Goal: Transaction & Acquisition: Book appointment/travel/reservation

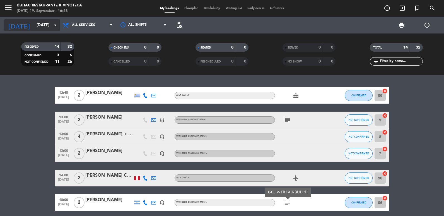
click at [35, 27] on input "[DATE]" at bounding box center [61, 25] width 54 height 10
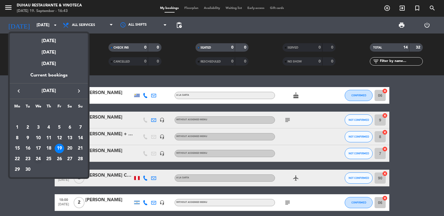
click at [38, 158] on div "24" at bounding box center [38, 158] width 9 height 9
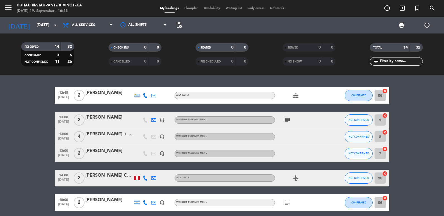
type input "[DATE]"
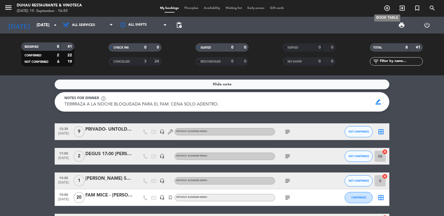
click at [390, 11] on icon "add_circle_outline" at bounding box center [387, 8] width 7 height 7
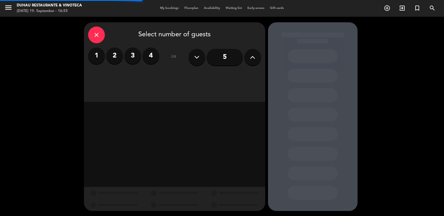
click at [257, 64] on button at bounding box center [253, 57] width 17 height 17
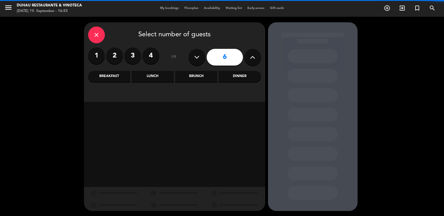
click at [257, 64] on button at bounding box center [253, 57] width 17 height 17
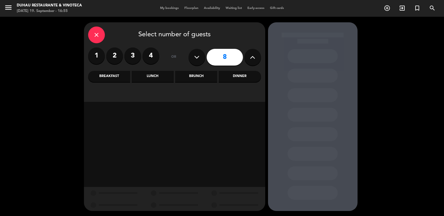
click at [257, 64] on button at bounding box center [253, 57] width 17 height 17
type input "12"
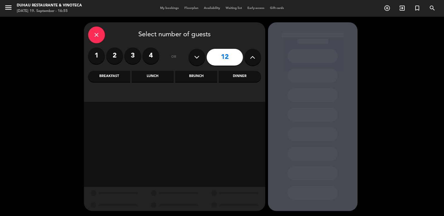
click at [150, 77] on div "Lunch" at bounding box center [153, 76] width 42 height 11
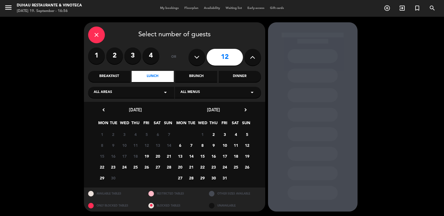
click at [127, 170] on span "24" at bounding box center [124, 166] width 9 height 9
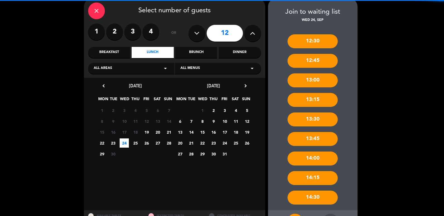
scroll to position [48, 0]
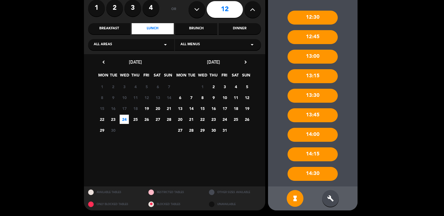
click at [337, 204] on div "hourglass_full build" at bounding box center [313, 198] width 90 height 24
click at [338, 192] on div "hourglass_full build FORCE BOOKING" at bounding box center [313, 198] width 90 height 24
drag, startPoint x: 335, startPoint y: 199, endPoint x: 334, endPoint y: 141, distance: 58.1
click at [334, 197] on div "build" at bounding box center [330, 198] width 17 height 17
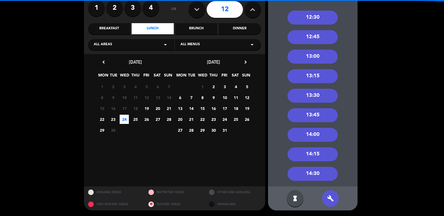
click at [324, 18] on div "12:30" at bounding box center [313, 18] width 50 height 14
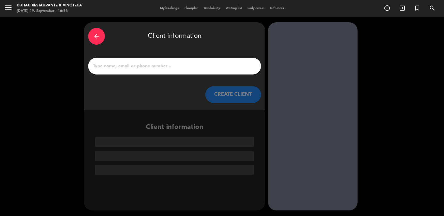
click at [174, 66] on input "1" at bounding box center [174, 66] width 165 height 8
paste input "[EMAIL_ADDRESS][DOMAIN_NAME] / 11 4044 8440"
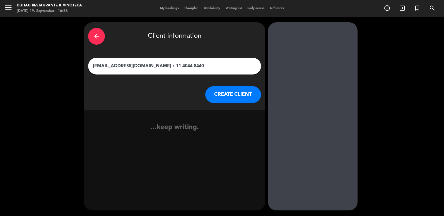
drag, startPoint x: 194, startPoint y: 66, endPoint x: -1, endPoint y: 40, distance: 196.6
click at [0, 40] on html "close × [PERSON_NAME] Restaurante & Vinoteca × chrome_reader_mode List of Reser…" at bounding box center [222, 108] width 444 height 216
type input "De Loitte - carolina"
click at [233, 99] on button "CREATE CLIENT" at bounding box center [233, 94] width 56 height 17
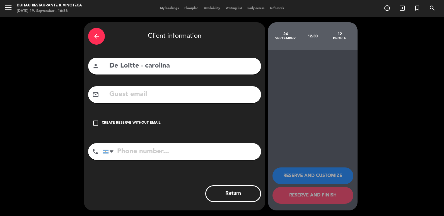
click at [120, 119] on div "check_box_outline_blank Create reserve without email" at bounding box center [174, 123] width 173 height 17
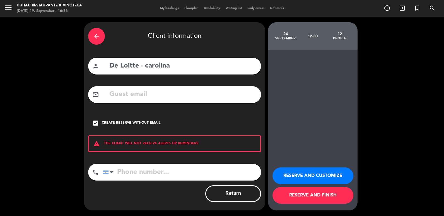
click at [334, 174] on button "RESERVE AND CUSTOMIZE" at bounding box center [313, 176] width 81 height 17
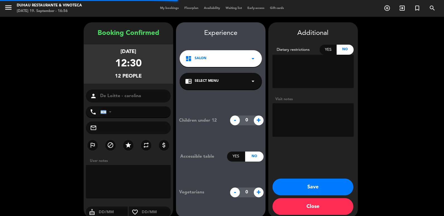
scroll to position [7, 0]
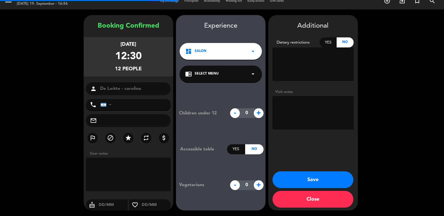
drag, startPoint x: 300, startPoint y: 111, endPoint x: 322, endPoint y: 108, distance: 22.0
click at [302, 111] on textarea at bounding box center [313, 113] width 81 height 34
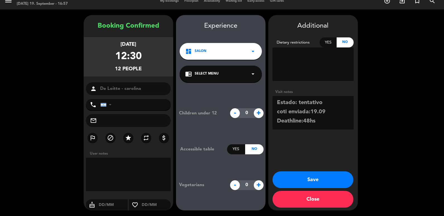
scroll to position [4, 0]
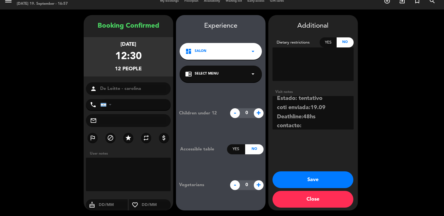
paste textarea "[EMAIL_ADDRESS][DOMAIN_NAME] / 11 4044 8440"
type textarea "Estado: tentativo coti enviada:19.09 Deathline:48hs contacto: [EMAIL_ADDRESS][D…"
click at [310, 181] on button "Save" at bounding box center [313, 179] width 81 height 17
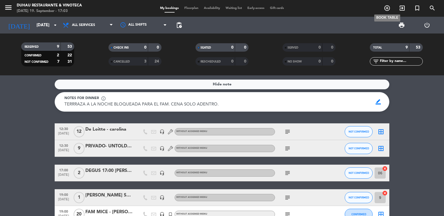
click at [386, 10] on icon "add_circle_outline" at bounding box center [387, 8] width 7 height 7
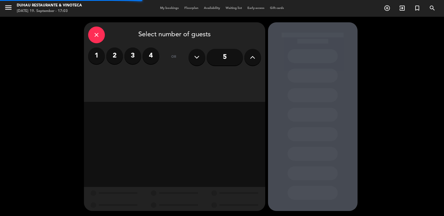
click at [253, 59] on icon at bounding box center [252, 57] width 5 height 8
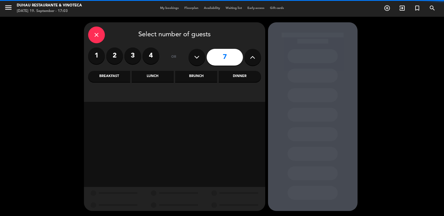
click at [253, 59] on icon at bounding box center [252, 57] width 5 height 8
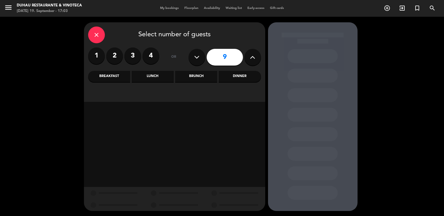
click at [253, 59] on icon at bounding box center [252, 57] width 5 height 8
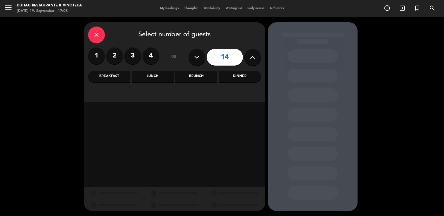
click at [253, 59] on icon at bounding box center [252, 57] width 5 height 8
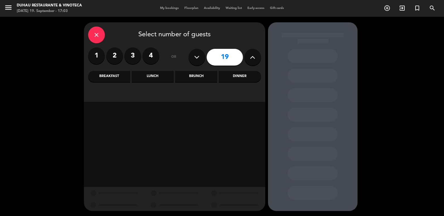
click at [253, 59] on icon at bounding box center [252, 57] width 5 height 8
type input "20"
click at [219, 76] on div "Dinner" at bounding box center [240, 76] width 42 height 11
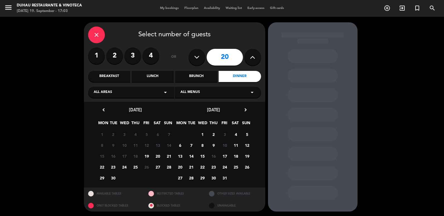
drag, startPoint x: 158, startPoint y: 169, endPoint x: 224, endPoint y: 150, distance: 69.2
click at [158, 169] on span "27" at bounding box center [157, 166] width 9 height 9
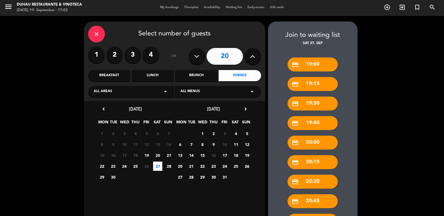
scroll to position [126, 0]
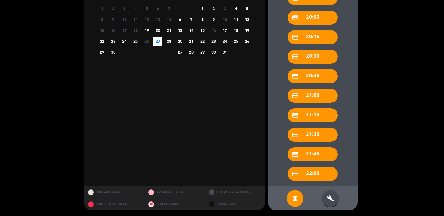
click at [335, 200] on div "build" at bounding box center [330, 198] width 17 height 17
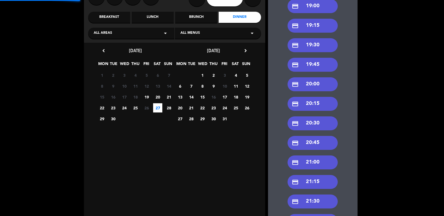
scroll to position [0, 0]
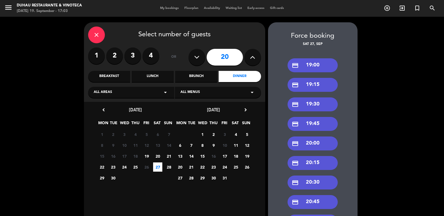
click at [312, 142] on div "credit_card 20:00" at bounding box center [313, 144] width 50 height 14
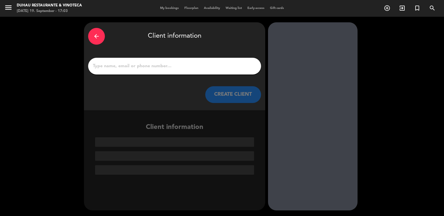
click at [184, 69] on input "1" at bounding box center [174, 66] width 165 height 8
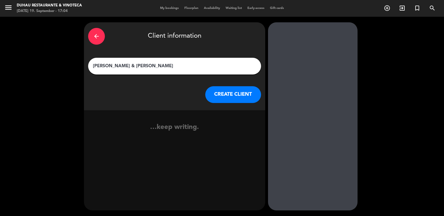
type input "[PERSON_NAME] & [PERSON_NAME]"
click at [201, 102] on div "CREATE CLIENT" at bounding box center [174, 94] width 173 height 17
click at [218, 95] on button "CREATE CLIENT" at bounding box center [233, 94] width 56 height 17
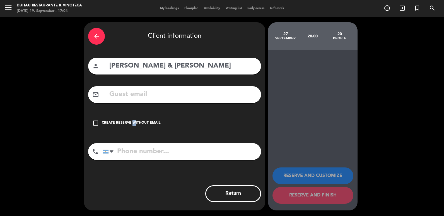
click at [131, 123] on div "Create reserve without email" at bounding box center [131, 123] width 59 height 6
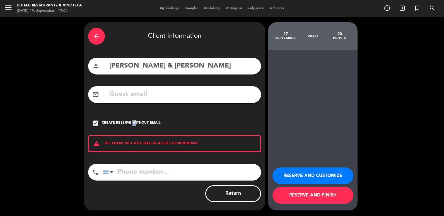
click at [291, 176] on button "RESERVE AND CUSTOMIZE" at bounding box center [313, 176] width 81 height 17
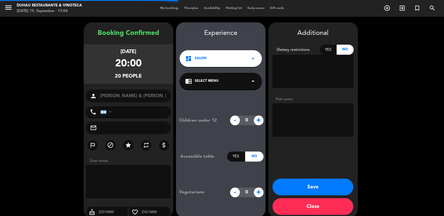
scroll to position [7, 0]
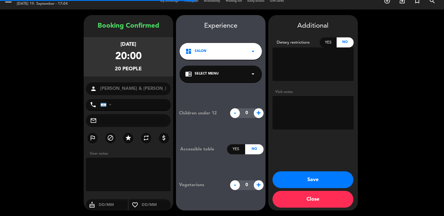
click at [302, 116] on textarea at bounding box center [313, 113] width 81 height 34
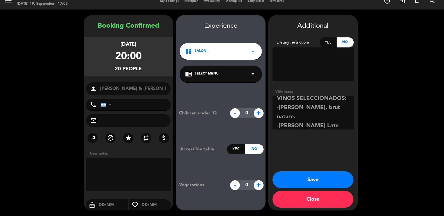
scroll to position [113, 0]
paste textarea "[EMAIL_ADDRESS][DOMAIN_NAME]"
type textarea "Estado: confirmado//FALTA DEO- PM:9061- AR$1.839.000 Renta: AR4850.000 16 ADULT…"
click at [297, 180] on button "Save" at bounding box center [313, 179] width 81 height 17
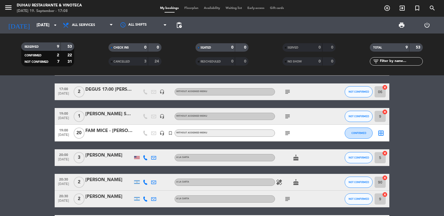
scroll to position [84, 0]
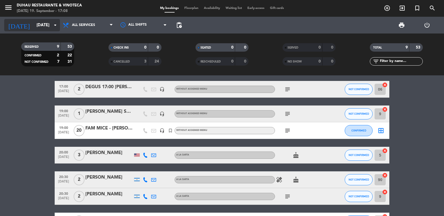
click at [45, 29] on input "[DATE]" at bounding box center [61, 25] width 54 height 10
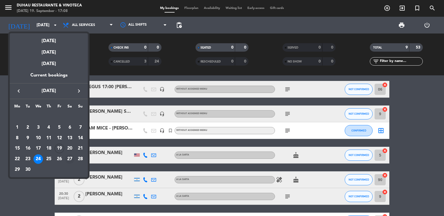
click at [73, 159] on div "27" at bounding box center [69, 158] width 9 height 9
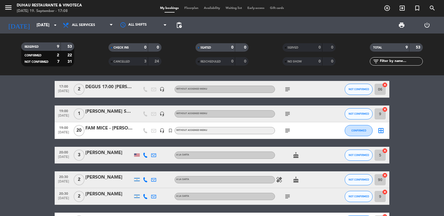
type input "[DATE]"
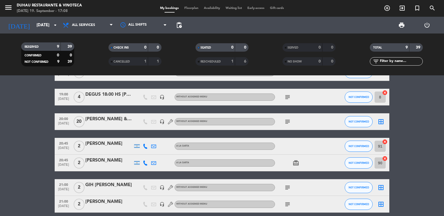
click at [101, 126] on div at bounding box center [108, 125] width 47 height 4
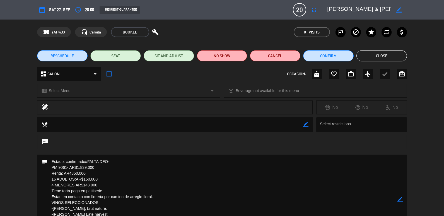
click at [397, 9] on icon "border_color" at bounding box center [399, 9] width 5 height 5
click at [327, 7] on div at bounding box center [366, 10] width 84 height 10
drag, startPoint x: 329, startPoint y: 12, endPoint x: 327, endPoint y: 9, distance: 3.4
click at [328, 11] on textarea at bounding box center [359, 10] width 64 height 10
click at [327, 9] on div at bounding box center [366, 10] width 84 height 10
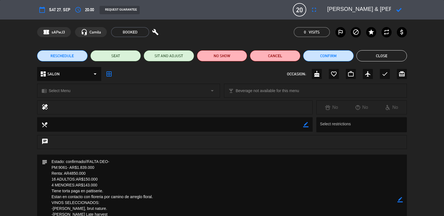
click at [328, 7] on textarea at bounding box center [359, 10] width 64 height 10
type textarea "PRIVADO - [PERSON_NAME] & [PERSON_NAME]"
click at [397, 14] on div at bounding box center [399, 10] width 16 height 10
click at [399, 6] on div at bounding box center [399, 10] width 16 height 10
click at [399, 9] on icon at bounding box center [399, 9] width 5 height 5
